Goal: Navigation & Orientation: Find specific page/section

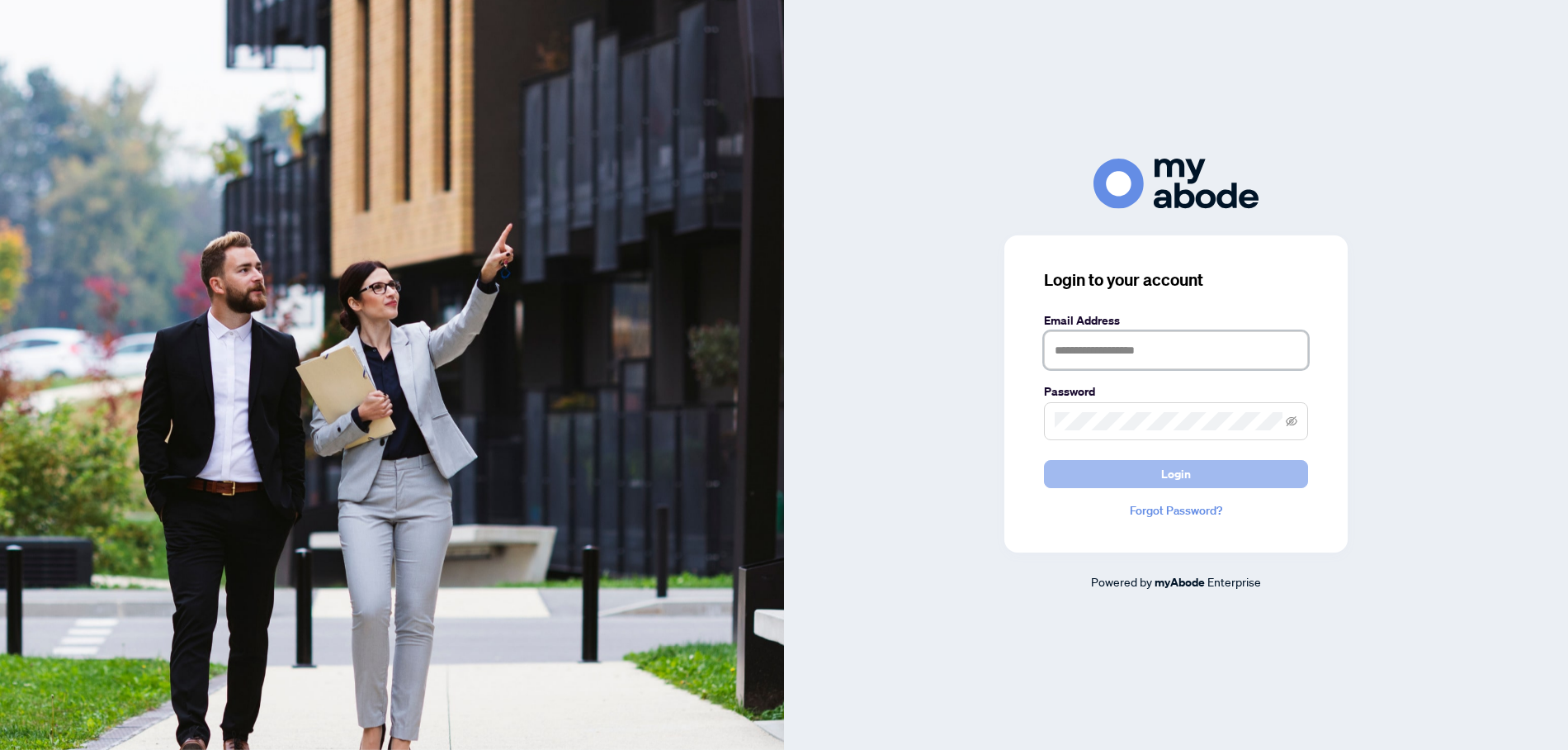
type input "**********"
click at [1109, 472] on button "Login" at bounding box center [1176, 474] width 264 height 28
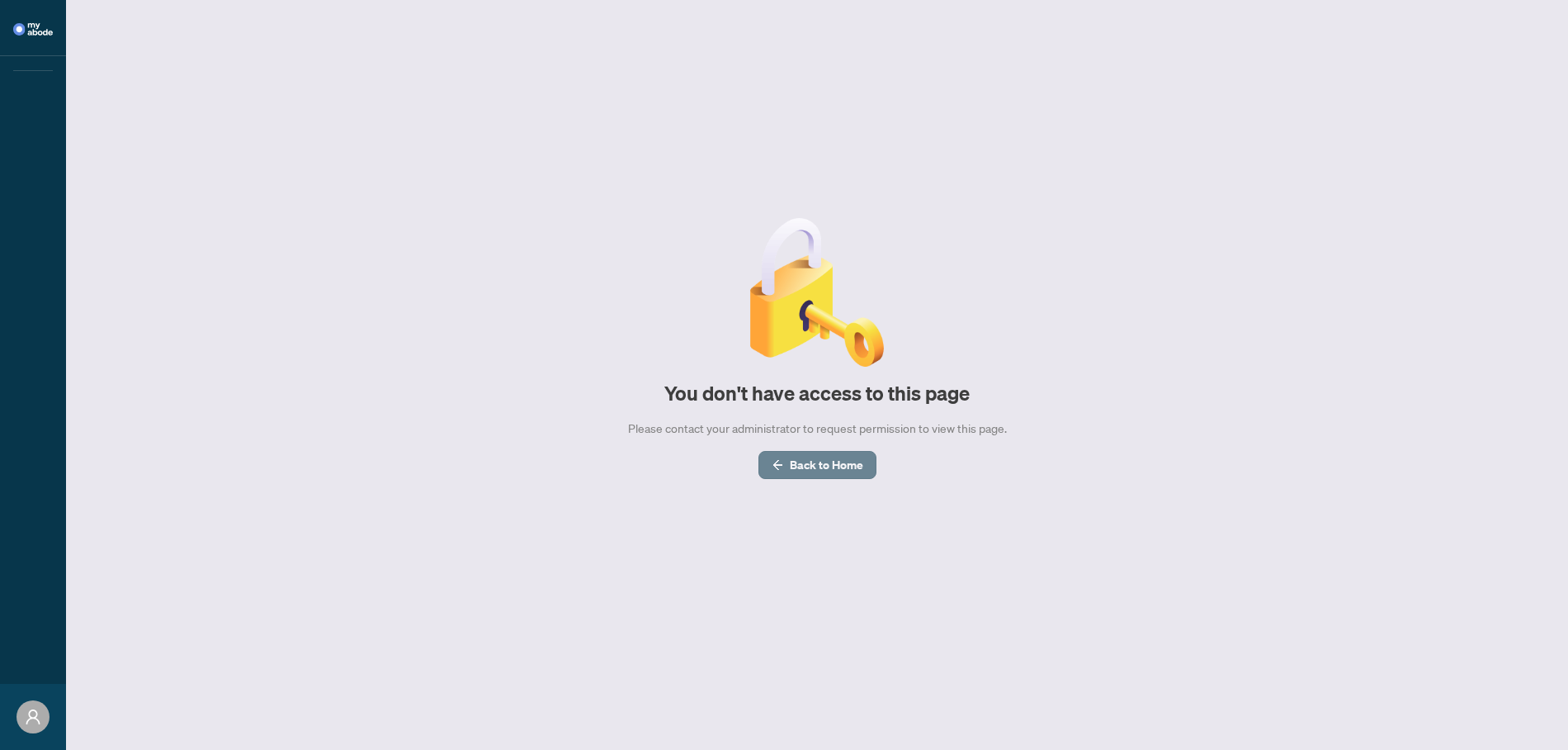
click at [825, 450] on div "You don't have access to this page Please contact your administrator to request…" at bounding box center [817, 348] width 1462 height 281
click at [827, 459] on span "Back to Home" at bounding box center [826, 465] width 73 height 27
